Goal: Information Seeking & Learning: Learn about a topic

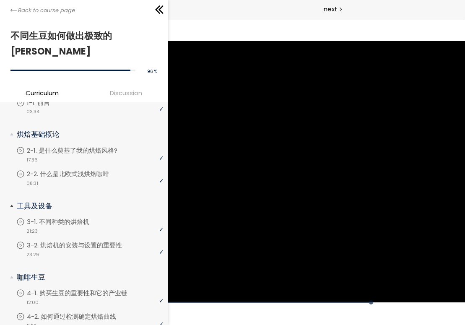
scroll to position [45, 0]
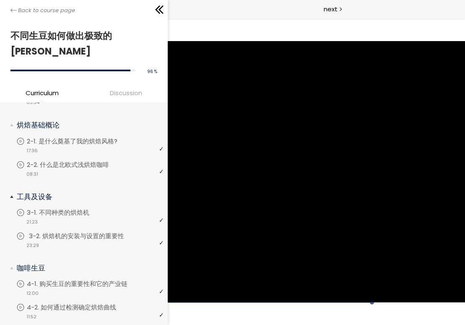
click at [65, 232] on p "3-2. 烘焙机的安装与设置的重要性" at bounding box center [85, 236] width 112 height 9
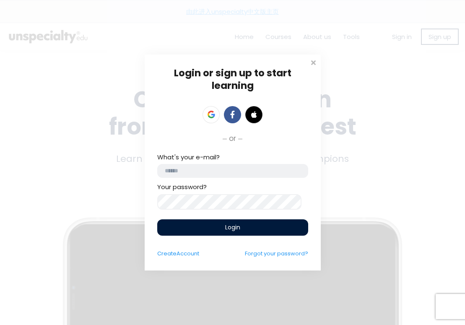
type input "**********"
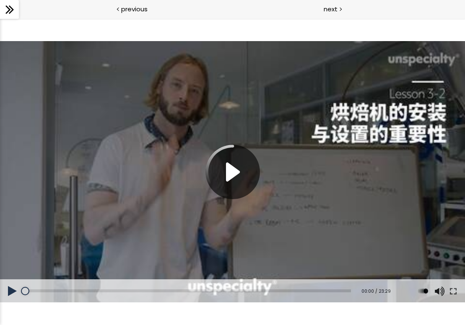
click at [9, 287] on button at bounding box center [12, 290] width 25 height 23
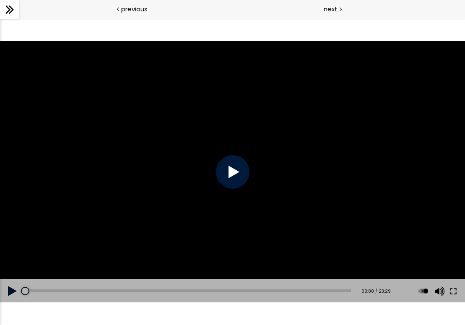
click at [222, 163] on div at bounding box center [233, 172] width 34 height 34
click at [135, 292] on div "07:50" at bounding box center [188, 291] width 326 height 3
click at [172, 290] on div "10:27" at bounding box center [188, 291] width 326 height 3
click at [216, 290] on div "13:32" at bounding box center [188, 291] width 326 height 3
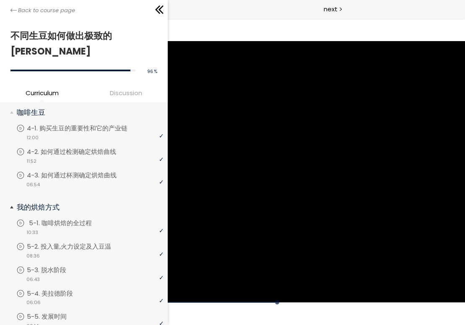
scroll to position [200, 0]
click at [57, 219] on p "5-1. 咖啡烘焙的全过程" at bounding box center [69, 223] width 80 height 9
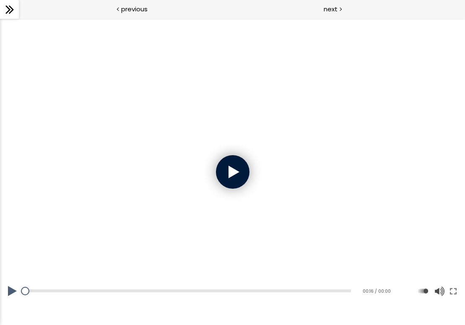
click at [238, 165] on div at bounding box center [233, 172] width 34 height 34
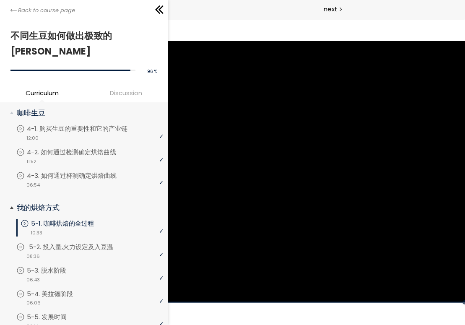
click at [73, 243] on p "5-2. 投入量,火力设定及入豆温" at bounding box center [79, 247] width 101 height 9
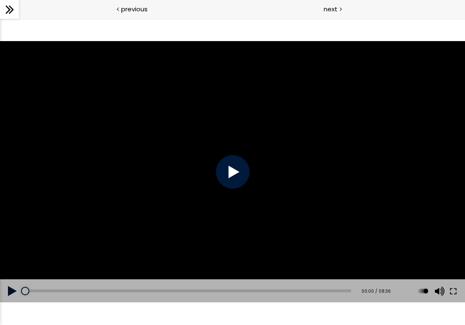
click at [232, 168] on div at bounding box center [233, 172] width 34 height 34
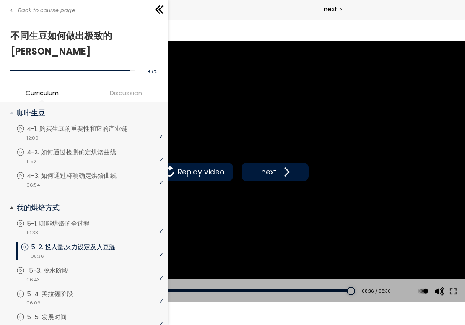
click at [51, 266] on p "5-3. 脱水阶段" at bounding box center [57, 270] width 56 height 9
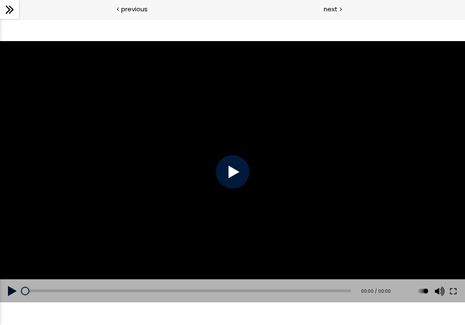
click at [232, 175] on div at bounding box center [233, 172] width 34 height 34
